Goal: Task Accomplishment & Management: Complete application form

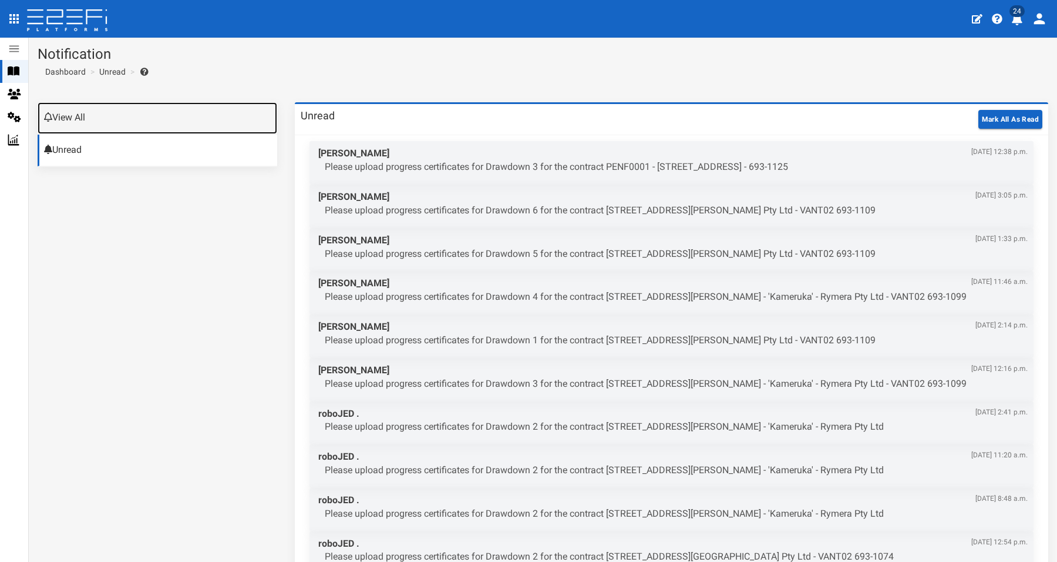
click at [103, 118] on link "View All" at bounding box center [158, 118] width 240 height 32
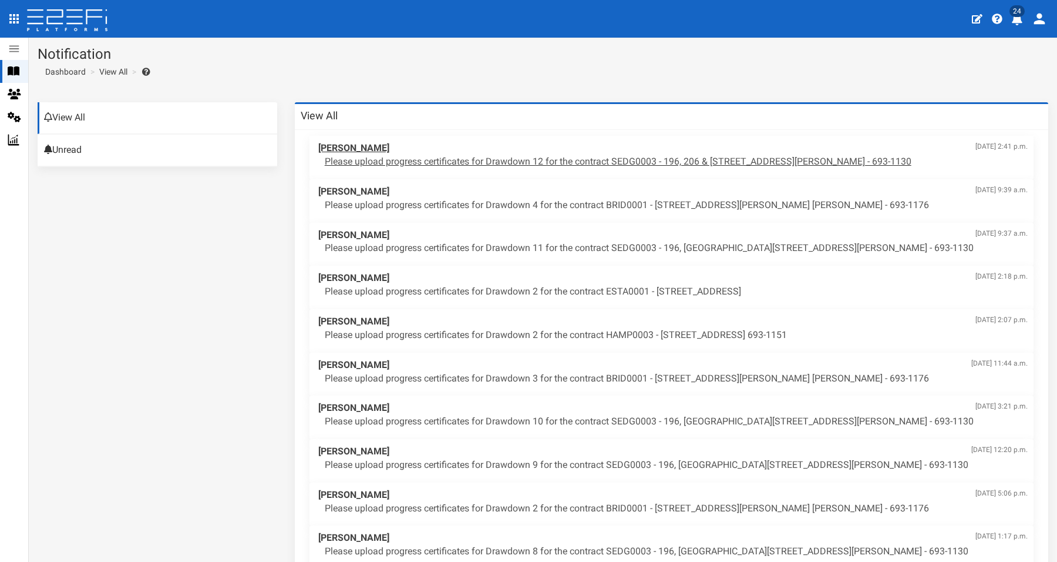
click at [498, 160] on p "Please upload progress certificates for Drawdown 12 for the contract SEDG0003 -…" at bounding box center [676, 162] width 703 height 14
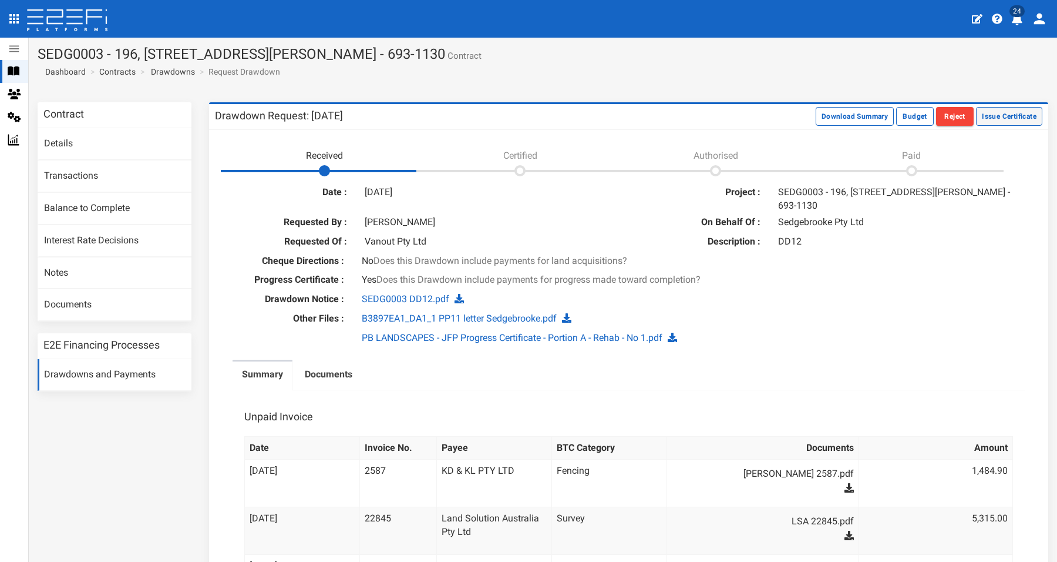
click at [1003, 115] on button "Issue Certificate" at bounding box center [1009, 116] width 66 height 19
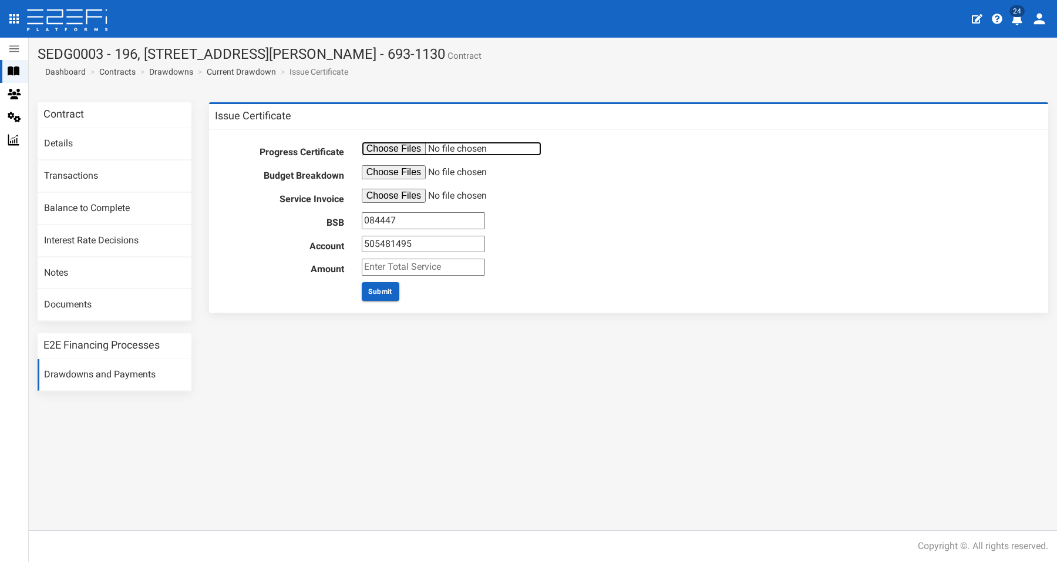
click at [401, 147] on input "file" at bounding box center [452, 149] width 180 height 14
type input "C:\fakepath\Progress Certificate 14.pdf"
click at [389, 172] on input "file" at bounding box center [452, 172] width 180 height 14
type input "C:\fakepath\B3897 Budget Breakdown.pdf"
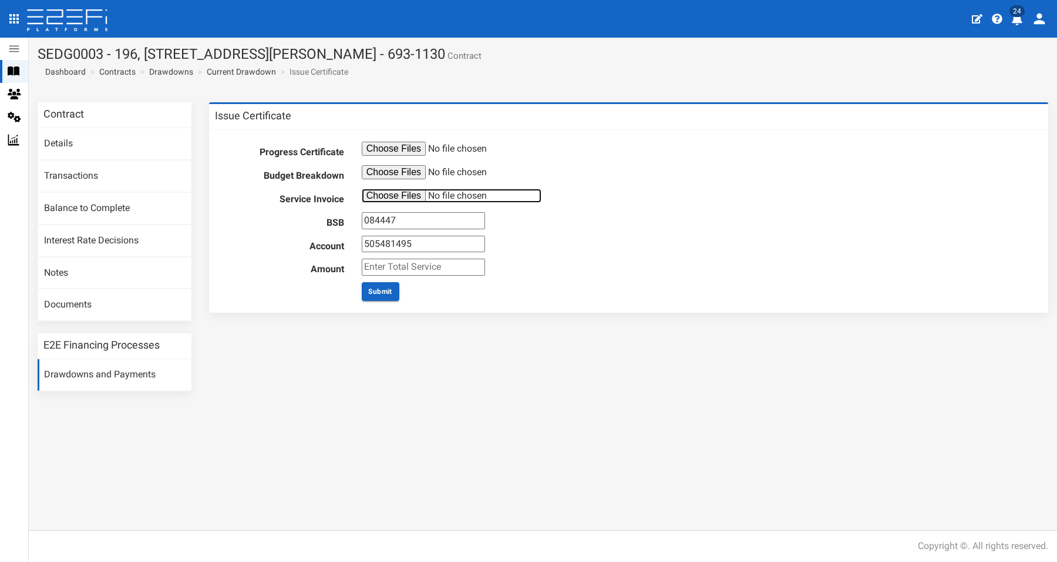
click at [379, 193] on input "file" at bounding box center [452, 196] width 180 height 14
type input "C:\fakepath\JFP Invoice #B3897EA1_AUD - Sedgebrook PL - MD#14 Inv 84244 - Aug20…"
click at [388, 264] on input "number" at bounding box center [423, 266] width 123 height 17
type input "1760"
click at [388, 290] on button "Submit" at bounding box center [381, 291] width 38 height 19
